Goal: Information Seeking & Learning: Check status

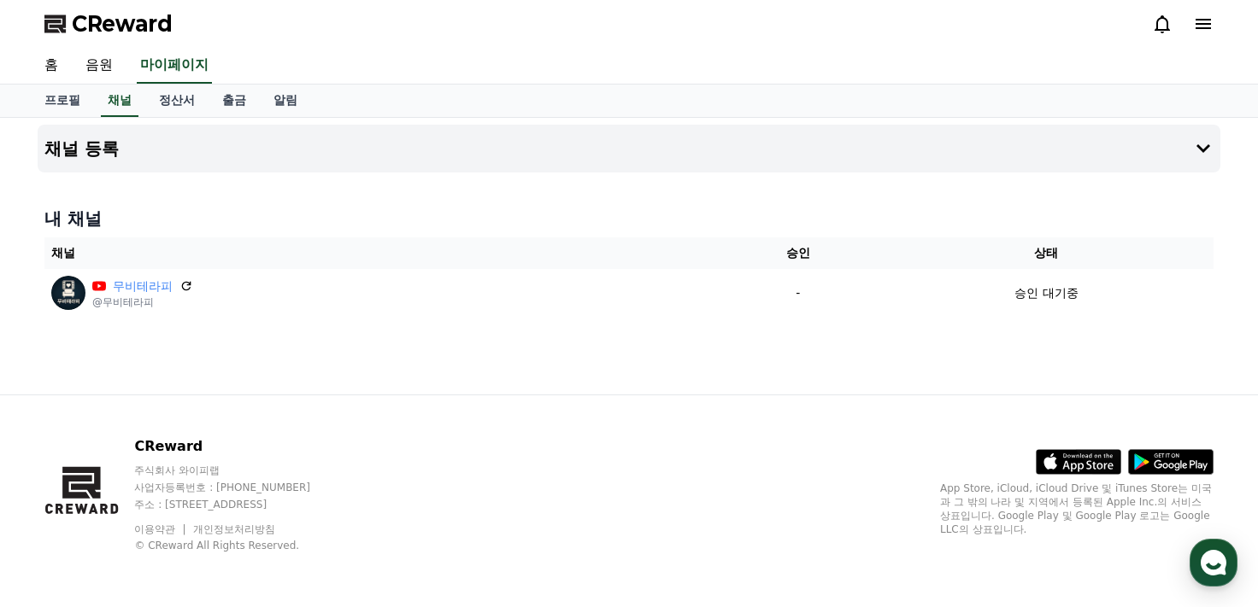
click at [777, 449] on div "CReward 주식회사 와이피랩 사업자등록번호 : [PHONE_NUMBER] 주소 : [STREET_ADDRESS] 이용약관 개인정보처리방침 …" at bounding box center [629, 502] width 1196 height 212
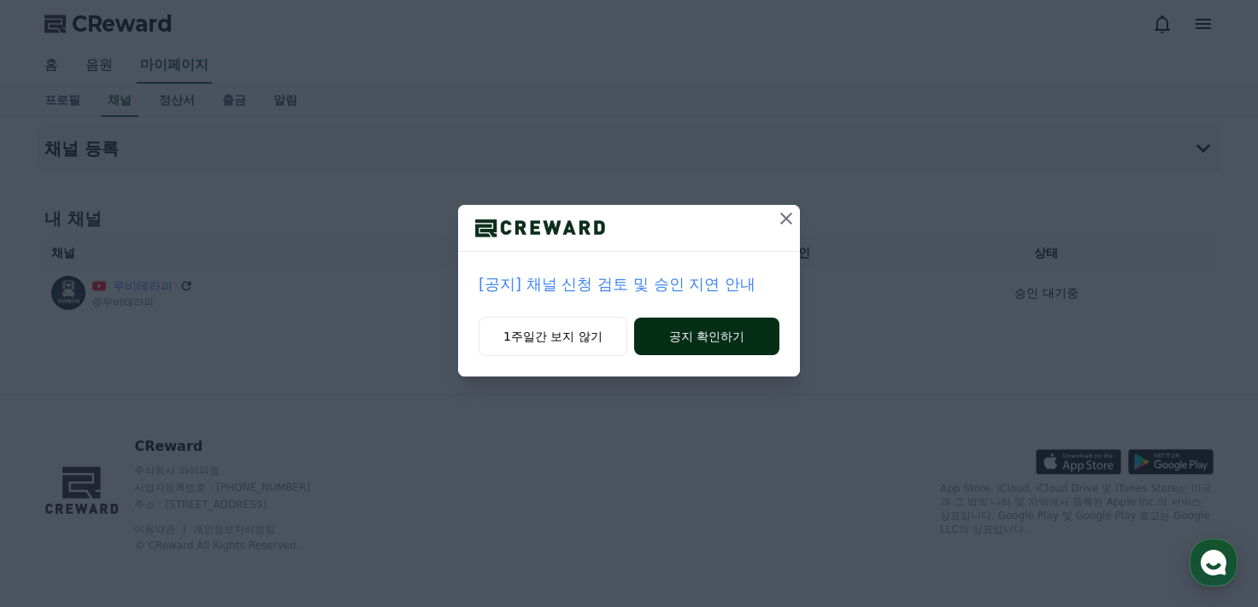
click at [718, 338] on button "공지 확인하기" at bounding box center [706, 337] width 145 height 38
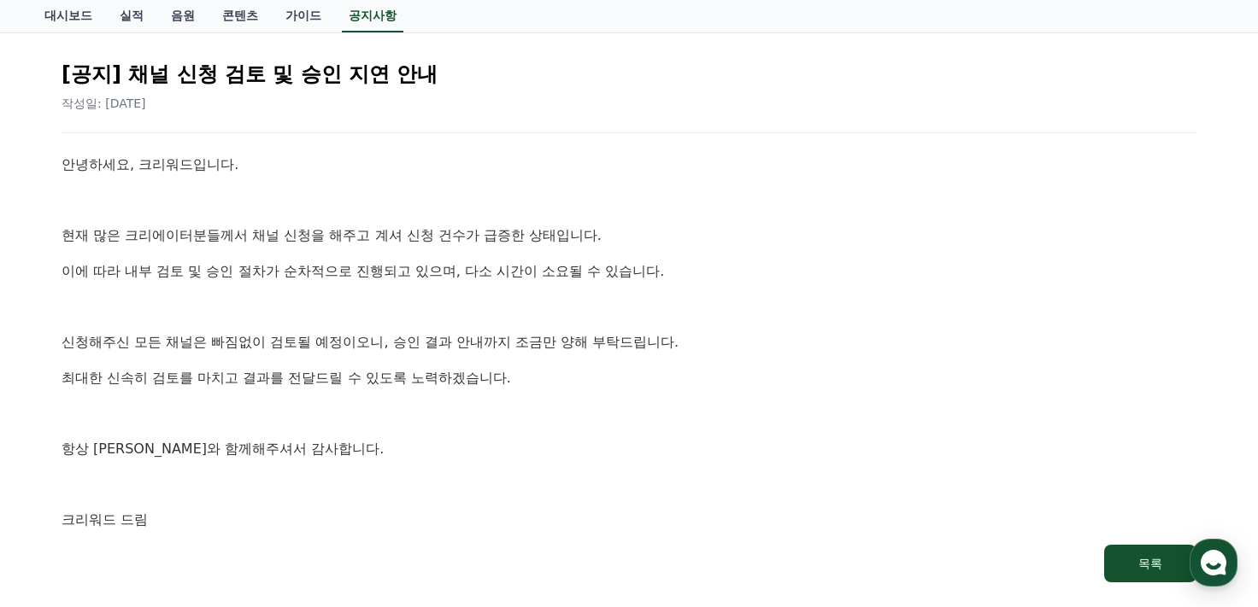
scroll to position [199, 0]
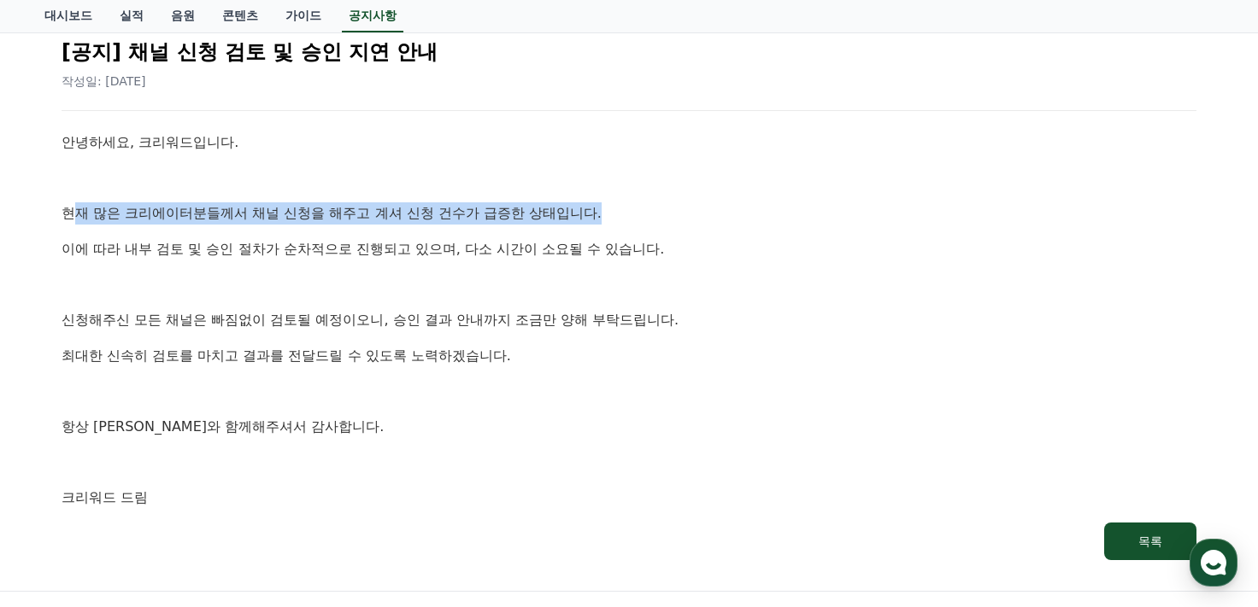
drag, startPoint x: 71, startPoint y: 219, endPoint x: 634, endPoint y: 214, distance: 563.0
click at [634, 214] on p "현재 많은 크리에이터분들께서 채널 신청을 해주고 계셔 신청 건수가 급증한 상태입니다." at bounding box center [629, 213] width 1135 height 22
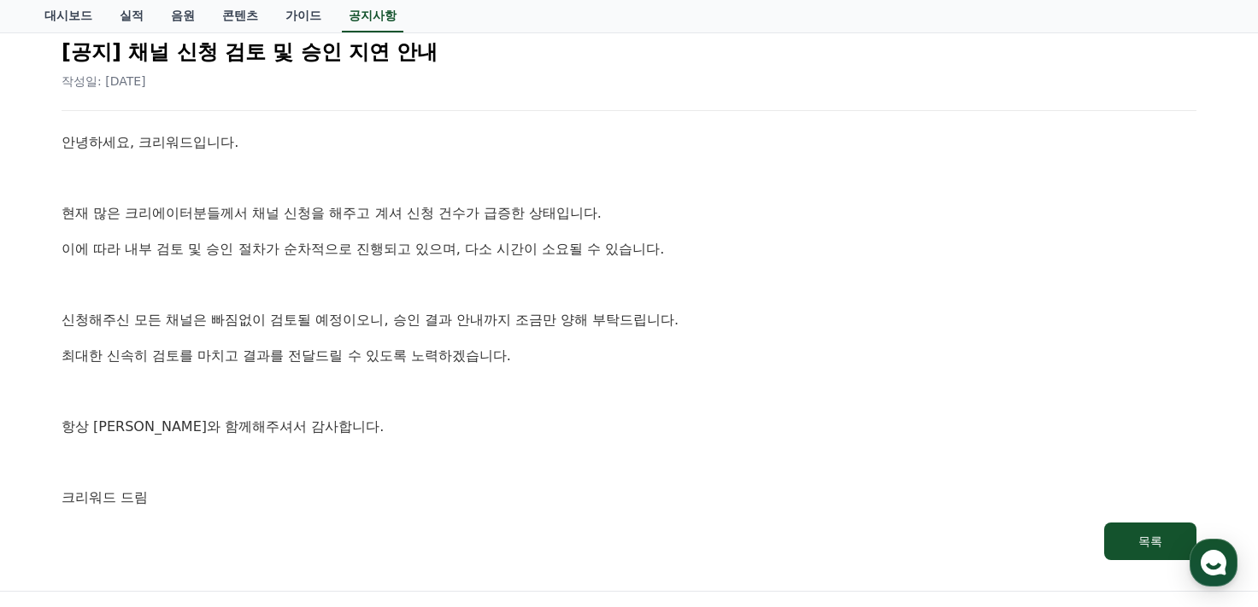
click at [297, 251] on p "이에 따라 내부 검토 및 승인 절차가 순차적으로 진행되고 있으며, 다소 시간이 소요될 수 있습니다." at bounding box center [629, 249] width 1135 height 22
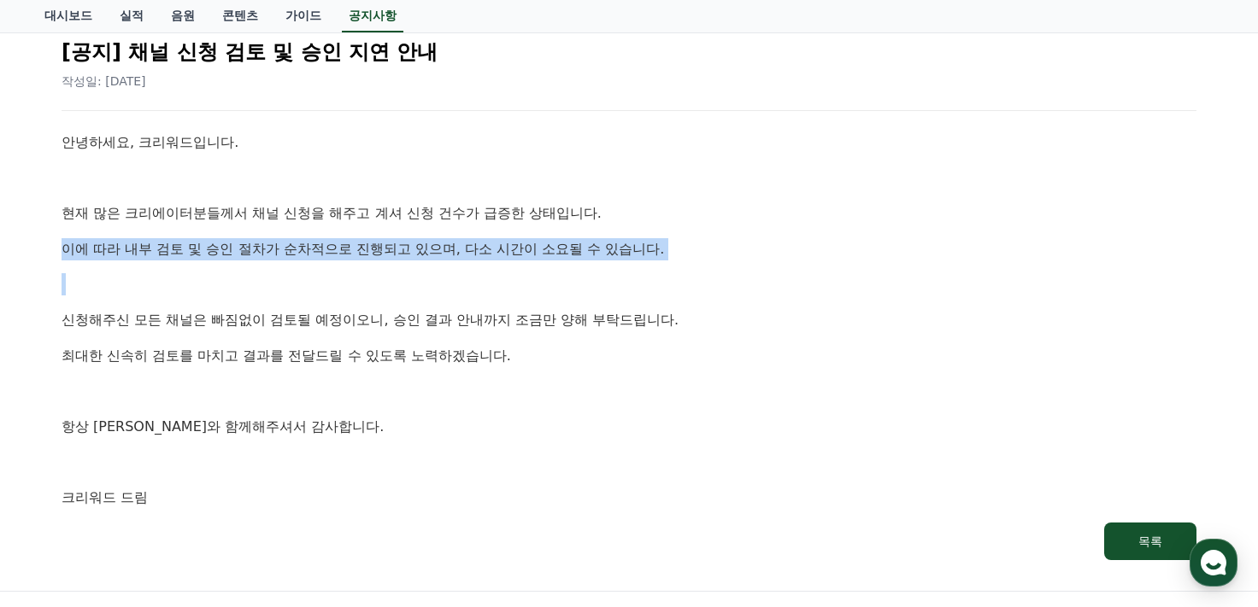
drag, startPoint x: 58, startPoint y: 246, endPoint x: 738, endPoint y: 287, distance: 681.3
click at [718, 279] on div "[공지] 채널 신청 검토 및 승인 지연 안내 작성일: 2025-09-26 안녕하세요, 크리워드입니다. 현재 많은 크리에이터분들께서 채널 신청을…" at bounding box center [628, 292] width 1141 height 543
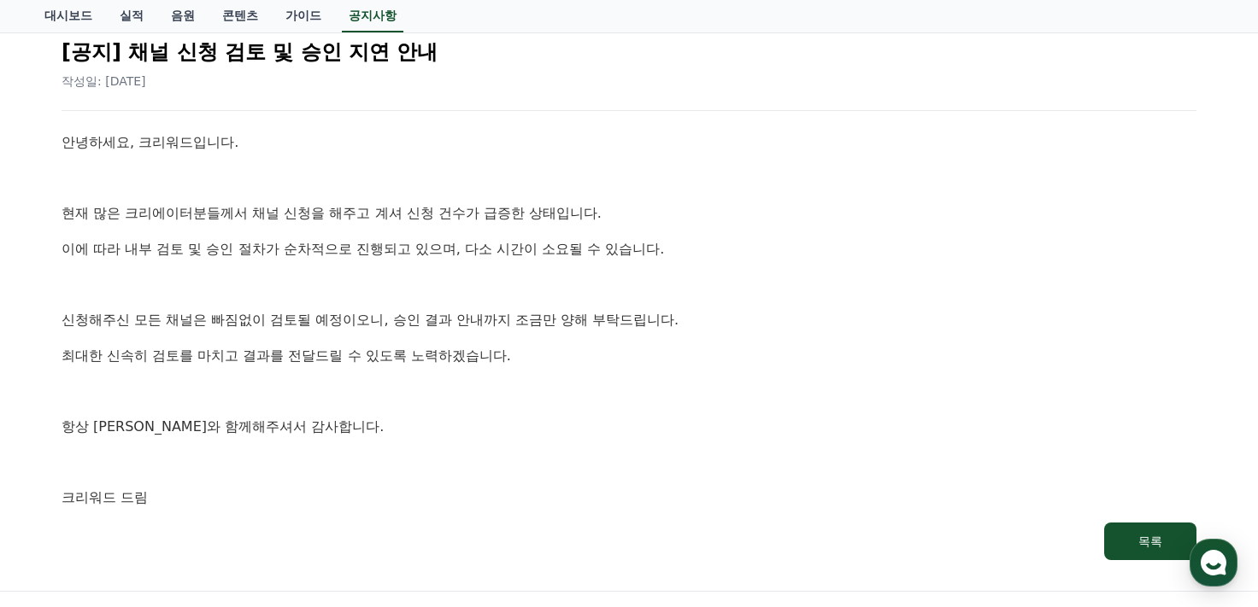
click at [618, 416] on p "항상 크리워드와 함께해주셔서 감사합니다." at bounding box center [629, 427] width 1135 height 22
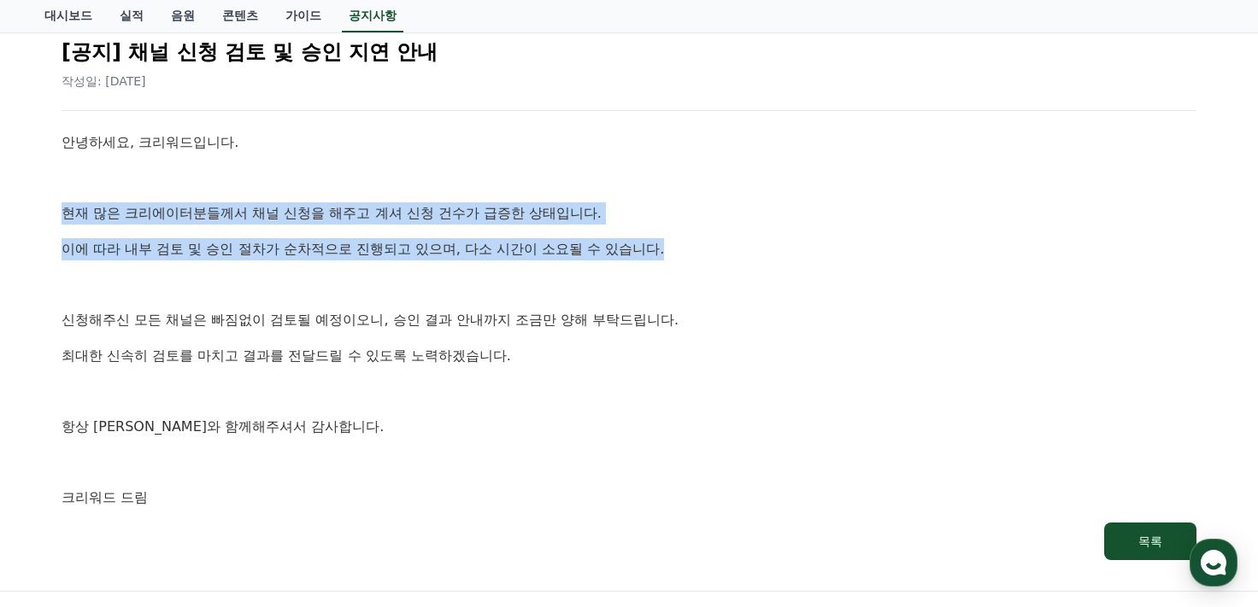
drag, startPoint x: 21, startPoint y: 214, endPoint x: 735, endPoint y: 255, distance: 715.4
click at [735, 255] on div "공지사항 FAQ [공지] 채널 신청 검토 및 승인 지연 안내 작성일: 2025-09-26 안녕하세요, 크리워드입니다. 현재 많은 크리에이터분들…" at bounding box center [629, 255] width 1258 height 672
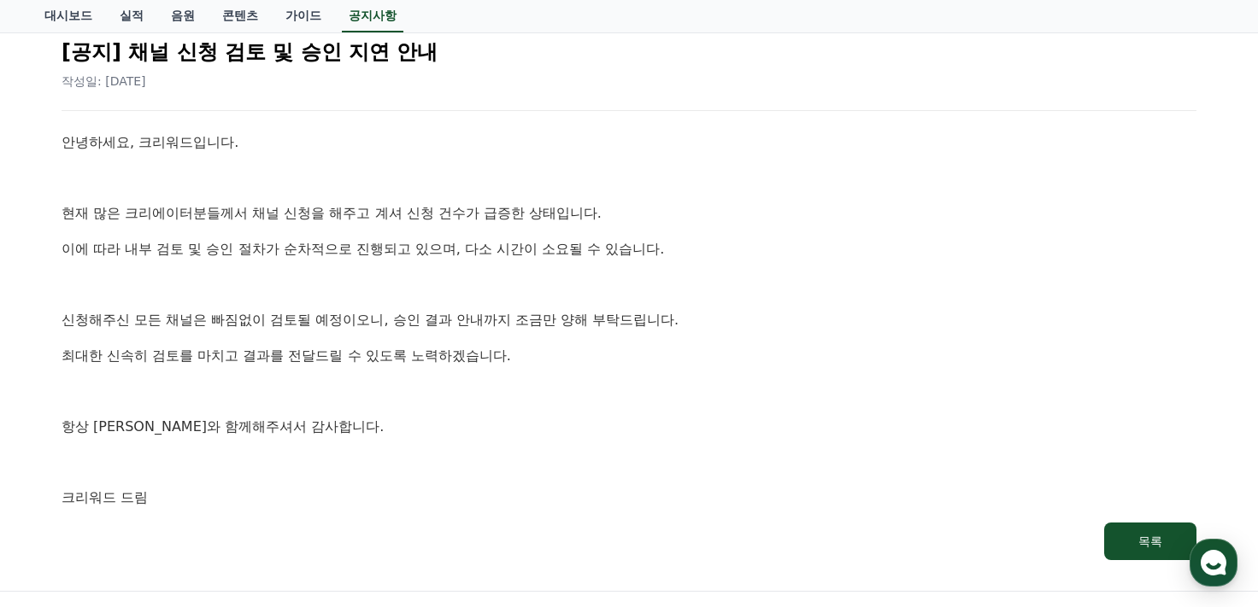
click at [642, 461] on p at bounding box center [629, 462] width 1135 height 22
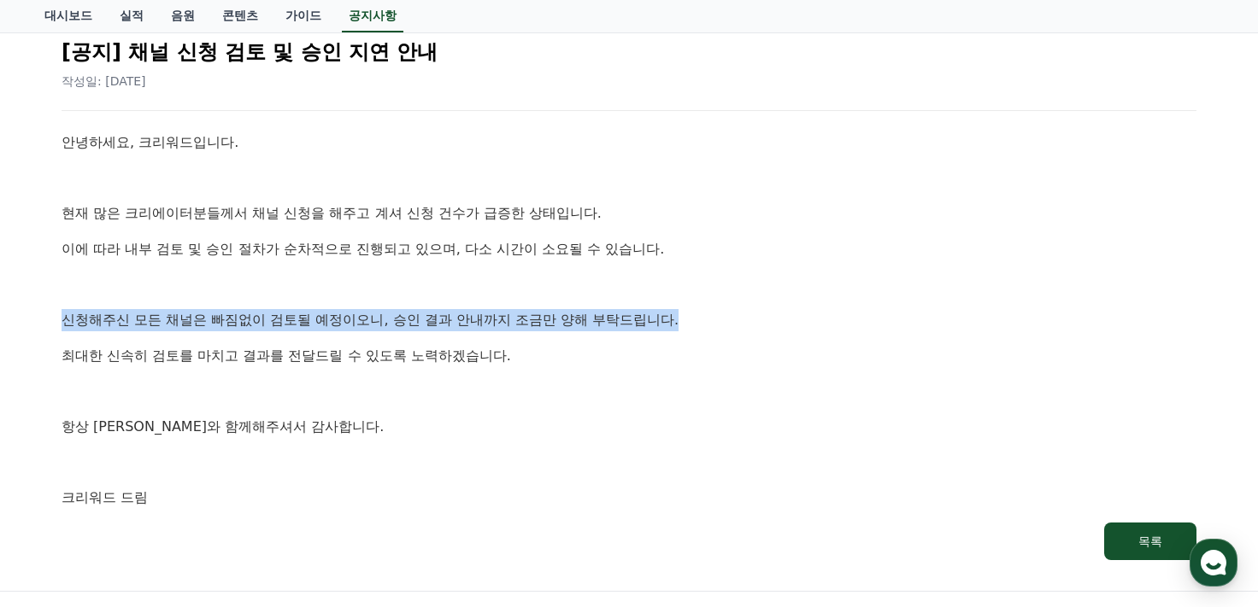
drag, startPoint x: 0, startPoint y: 311, endPoint x: 778, endPoint y: 324, distance: 778.4
click at [778, 324] on div "공지사항 FAQ [공지] 채널 신청 검토 및 승인 지연 안내 작성일: 2025-09-26 안녕하세요, 크리워드입니다. 현재 많은 크리에이터분들…" at bounding box center [629, 255] width 1258 height 672
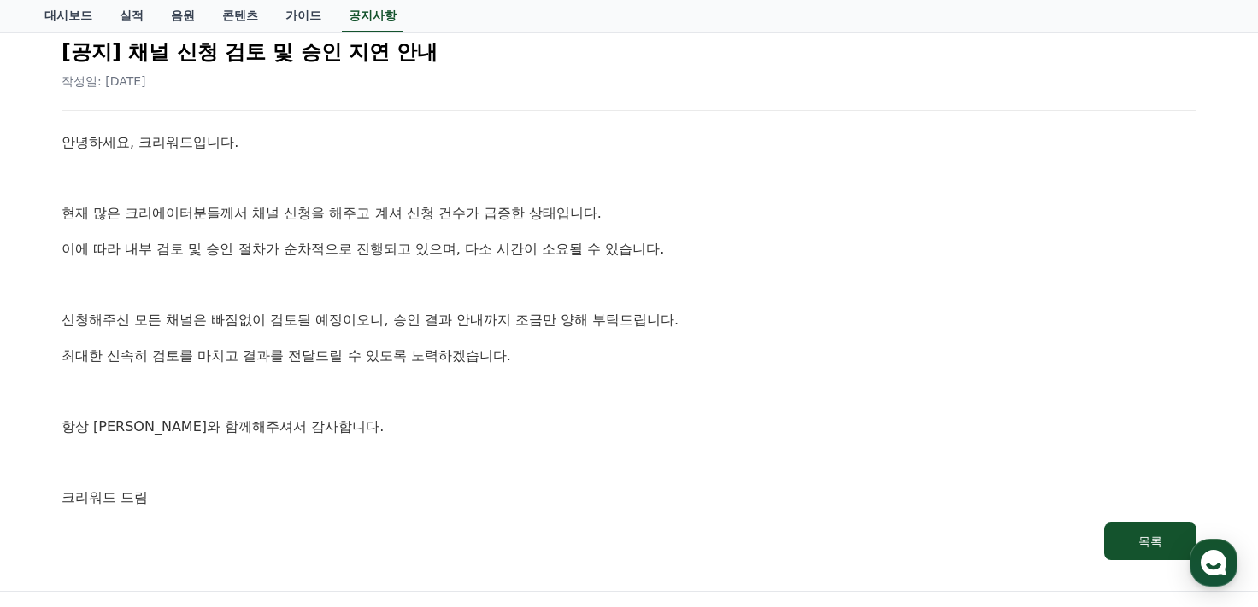
click at [345, 400] on p at bounding box center [629, 391] width 1135 height 22
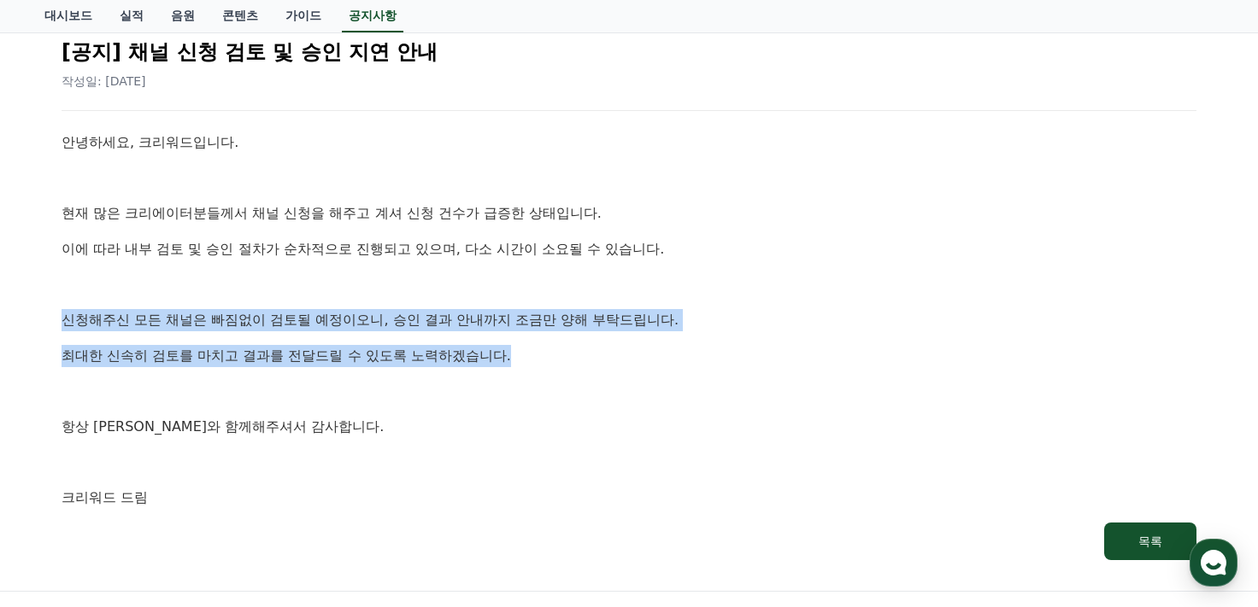
drag, startPoint x: 384, startPoint y: 334, endPoint x: 697, endPoint y: 339, distance: 312.7
click at [697, 339] on div "공지사항 FAQ [공지] 채널 신청 검토 및 승인 지연 안내 작성일: 2025-09-26 안녕하세요, 크리워드입니다. 현재 많은 크리에이터분들…" at bounding box center [629, 255] width 1258 height 672
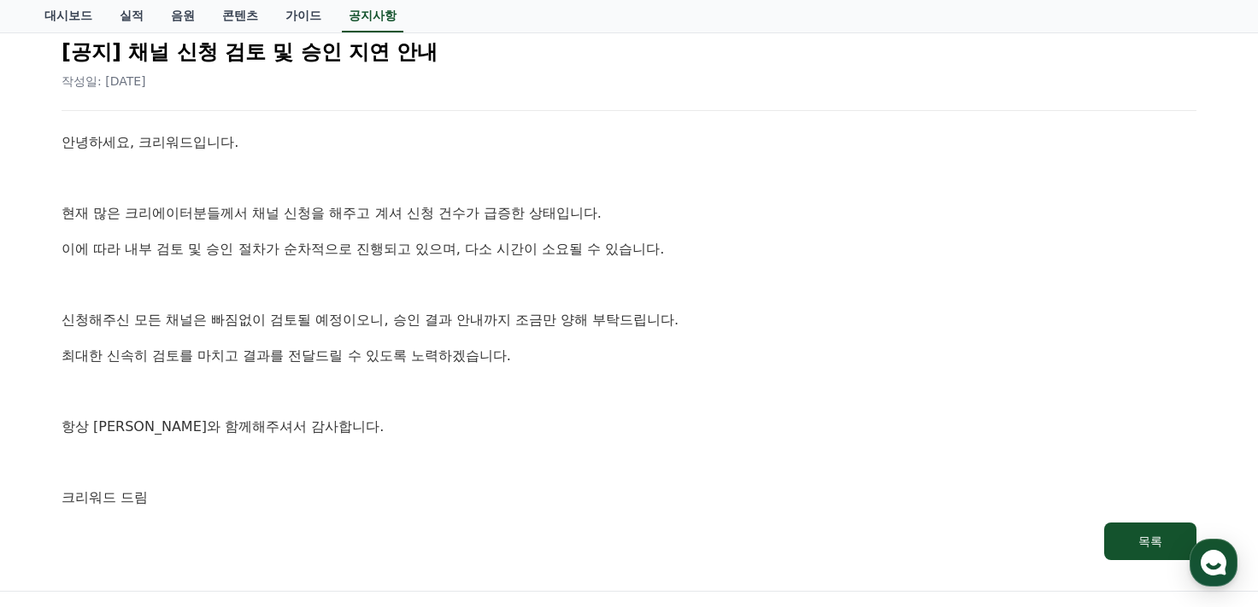
click at [474, 454] on p at bounding box center [629, 462] width 1135 height 22
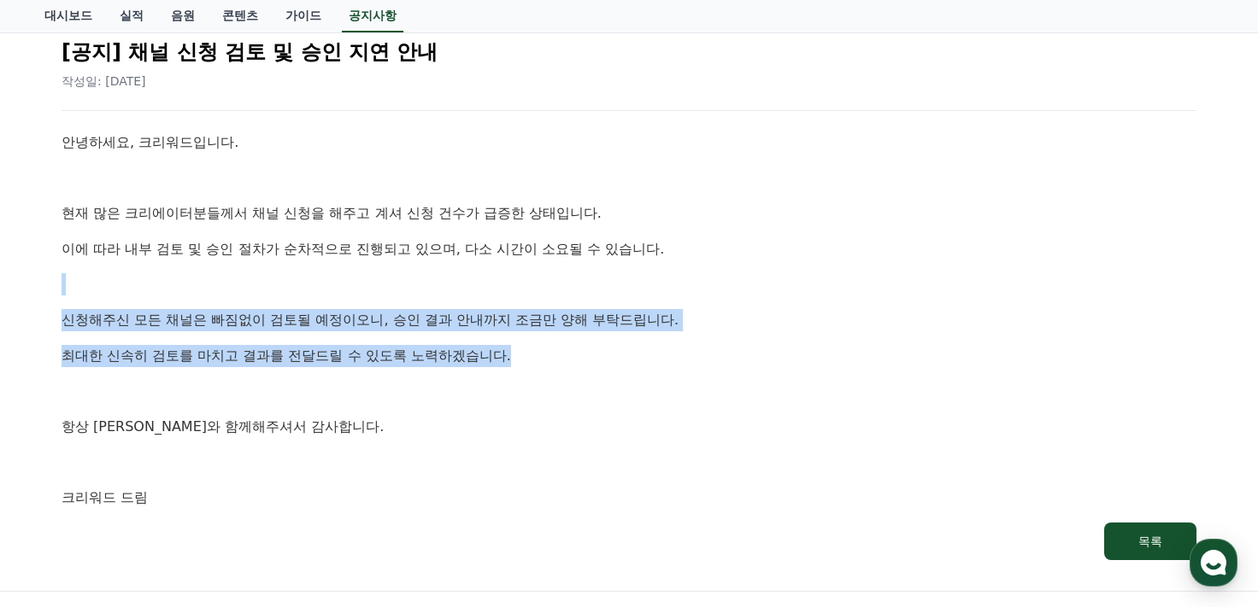
drag, startPoint x: 208, startPoint y: 294, endPoint x: 757, endPoint y: 357, distance: 552.1
click at [777, 334] on div "안녕하세요, 크리워드입니다. 현재 많은 크리에이터분들께서 채널 신청을 해주고 계셔 신청 건수가 급증한 상태입니다. 이에 따라 내부 검토 및 승…" at bounding box center [629, 321] width 1135 height 378
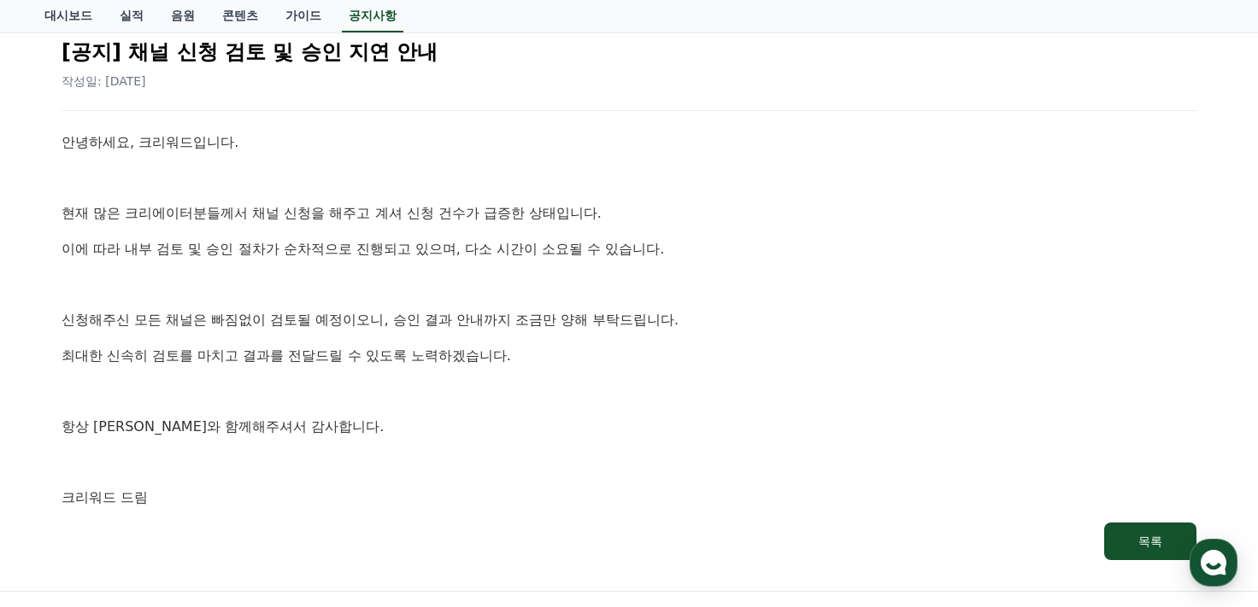
click at [418, 419] on p "항상 크리워드와 함께해주셔서 감사합니다." at bounding box center [629, 427] width 1135 height 22
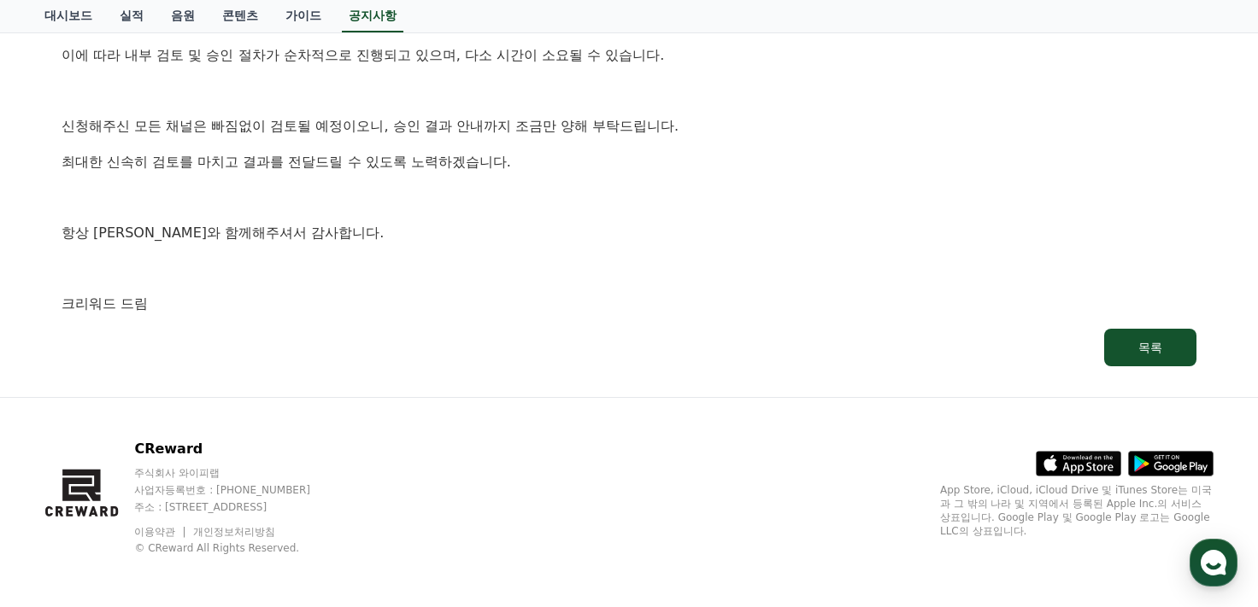
scroll to position [0, 0]
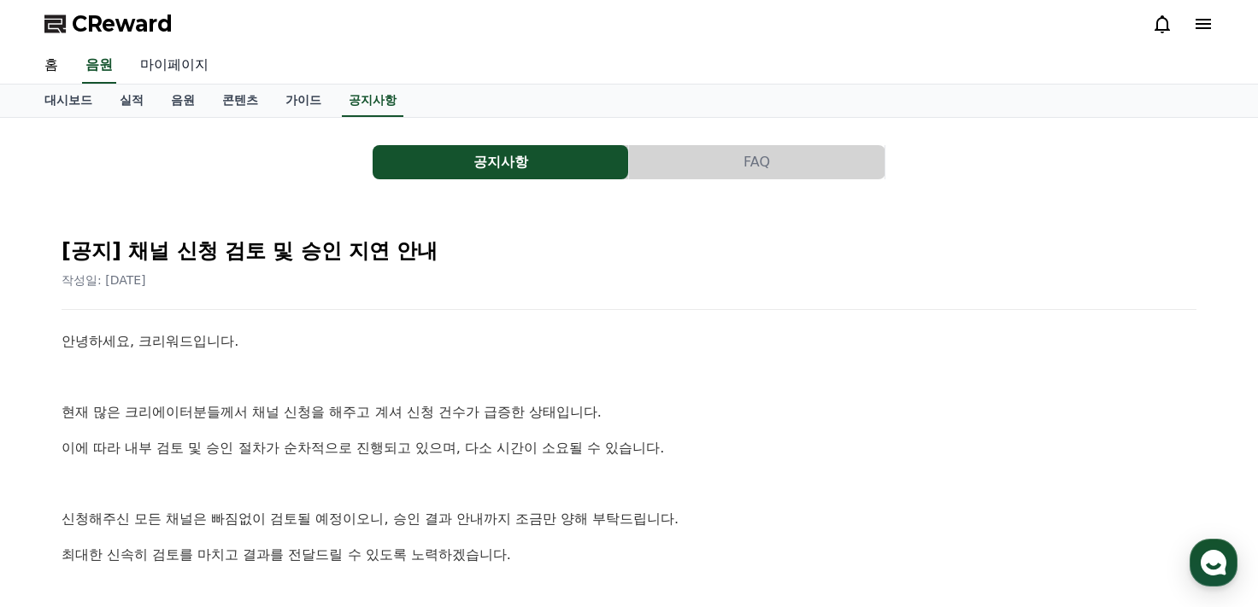
click at [189, 61] on link "마이페이지" at bounding box center [174, 66] width 96 height 36
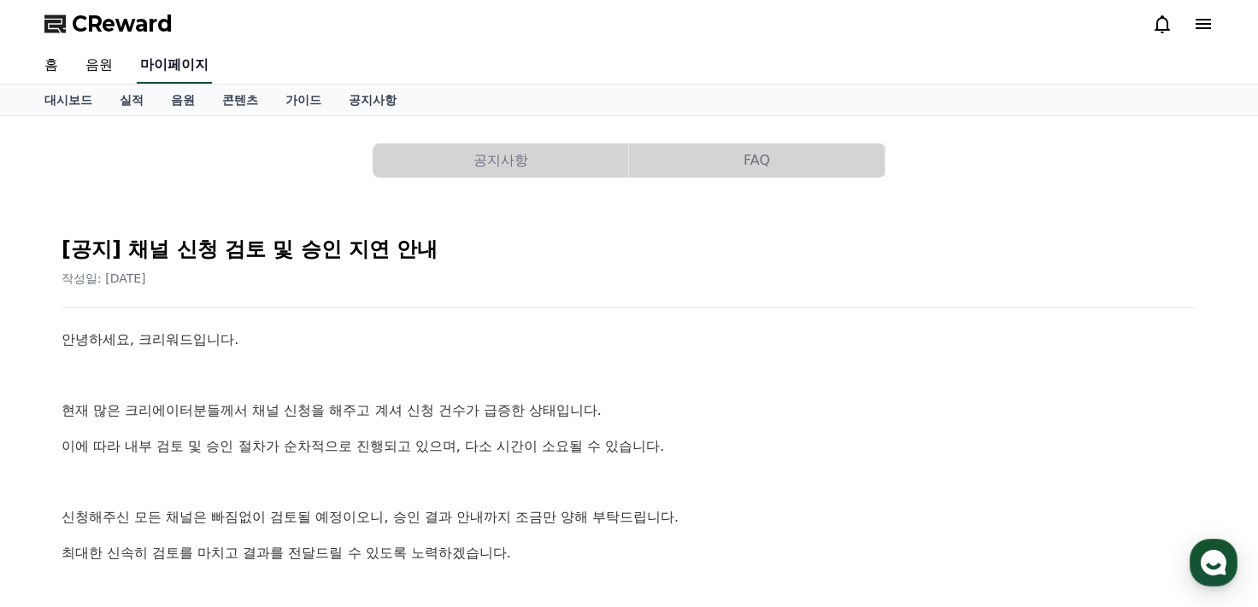
select select "**********"
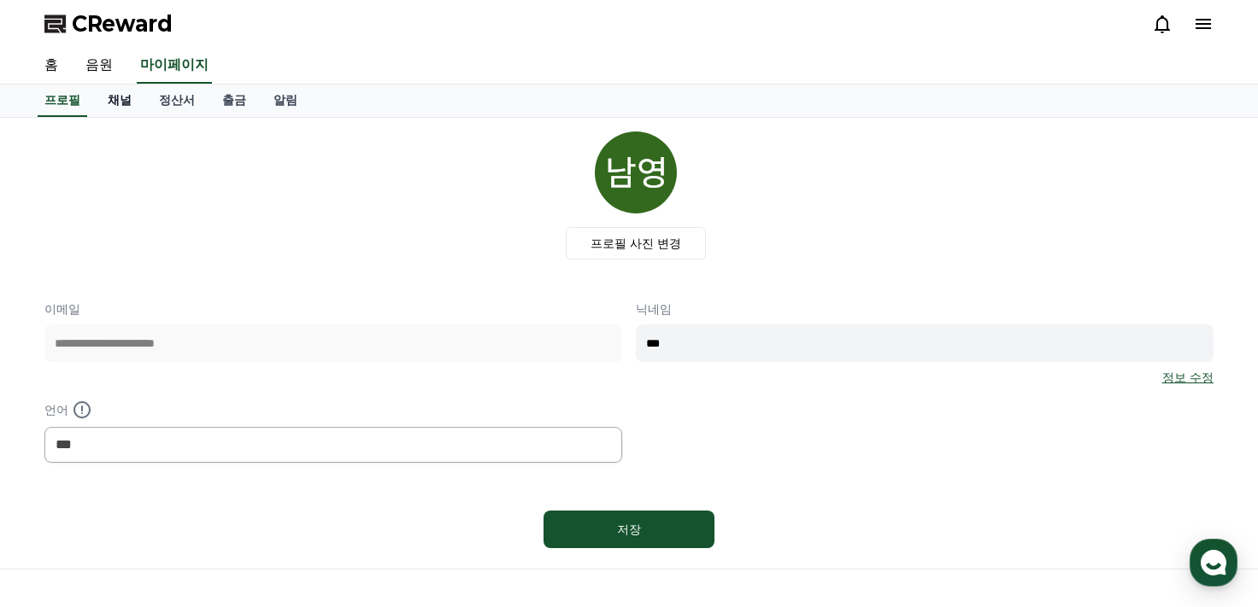
click at [110, 102] on link "채널" at bounding box center [119, 101] width 51 height 32
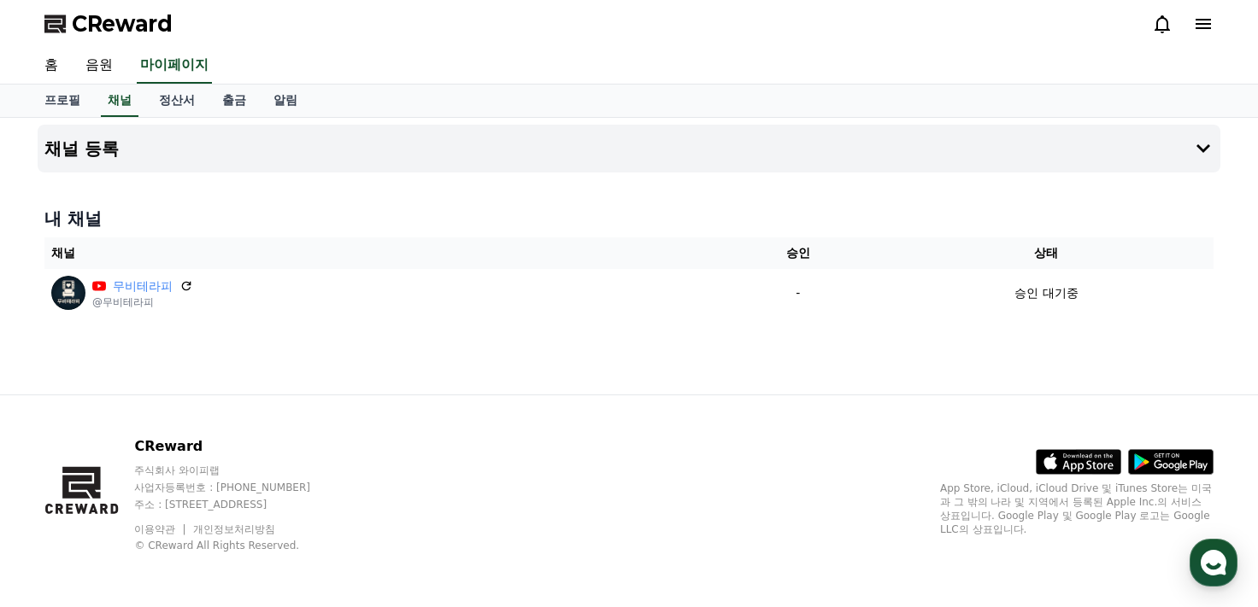
click at [841, 368] on div "채널 등록 내 채널 채널 승인 상태 무비테라피 @무비테라피 - 승인 대기중" at bounding box center [629, 256] width 1196 height 277
